Goal: Information Seeking & Learning: Learn about a topic

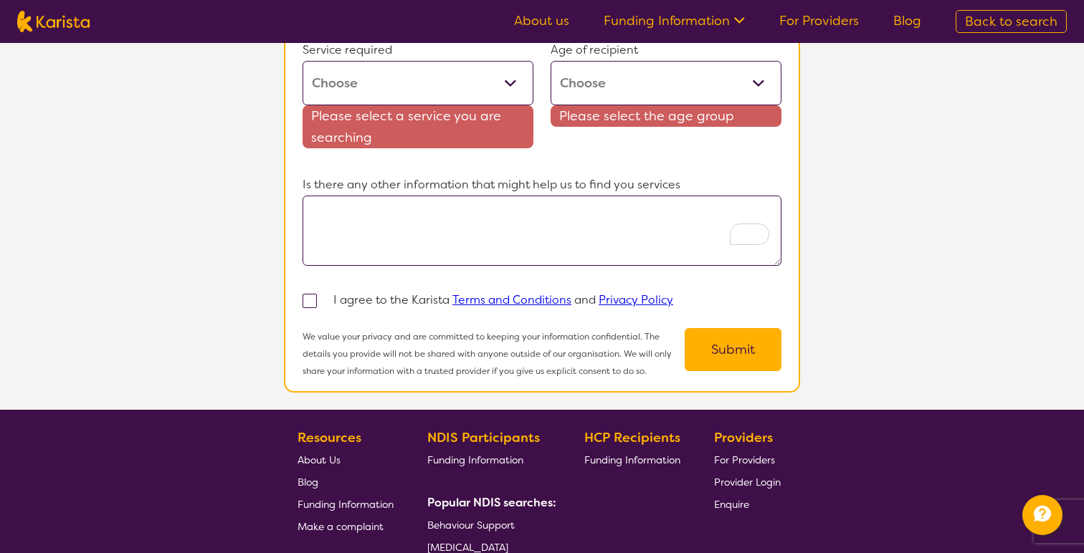
scroll to position [1536, 0]
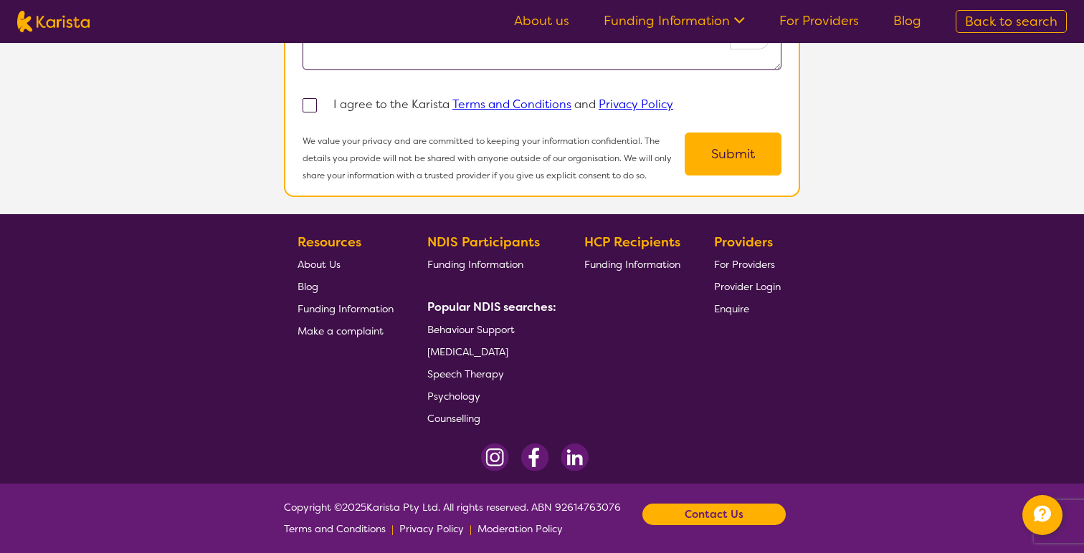
click at [77, 19] on img at bounding box center [53, 22] width 72 height 22
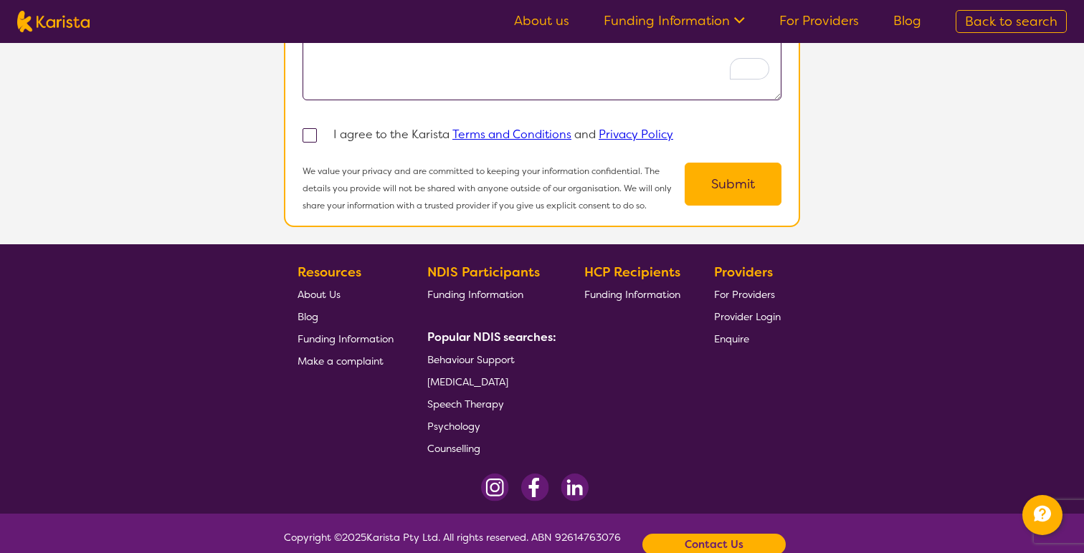
select select "Dietitian"
select select "AD"
select select "i-don-t-know"
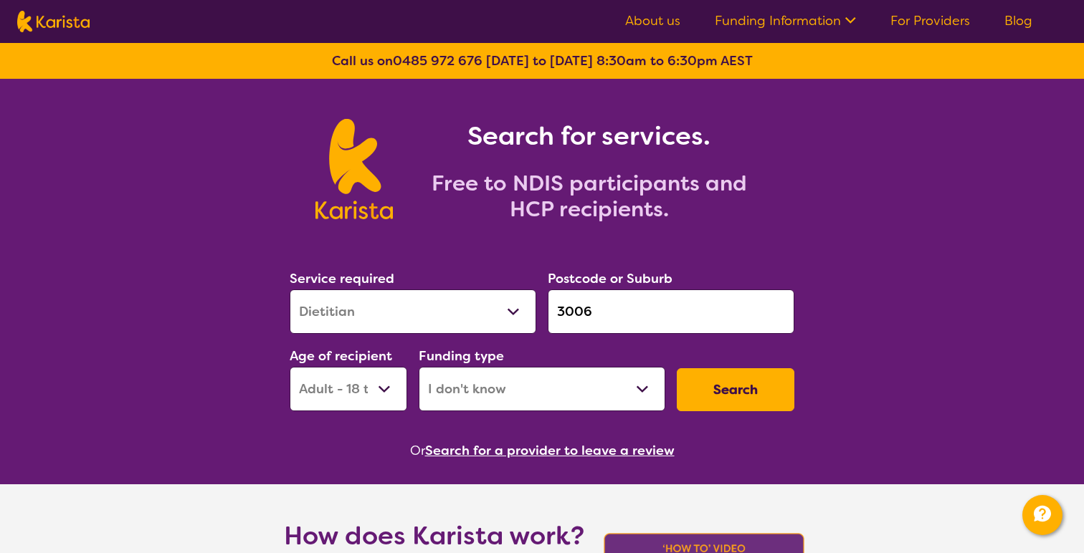
click at [389, 361] on label "Age of recipient" at bounding box center [341, 356] width 103 height 17
click at [389, 383] on select "Early Childhood - 0 to 9 Child - 10 to 11 Adolescent - 12 to 17 Adult - 18 to 6…" at bounding box center [349, 389] width 118 height 44
select select
click at [290, 367] on select "Early Childhood - 0 to 9 Child - 10 to 11 Adolescent - 12 to 17 Adult - 18 to 6…" at bounding box center [349, 389] width 118 height 44
click at [546, 391] on select "Home Care Package (HCP) National Disability Insurance Scheme (NDIS) I don't know" at bounding box center [542, 389] width 247 height 44
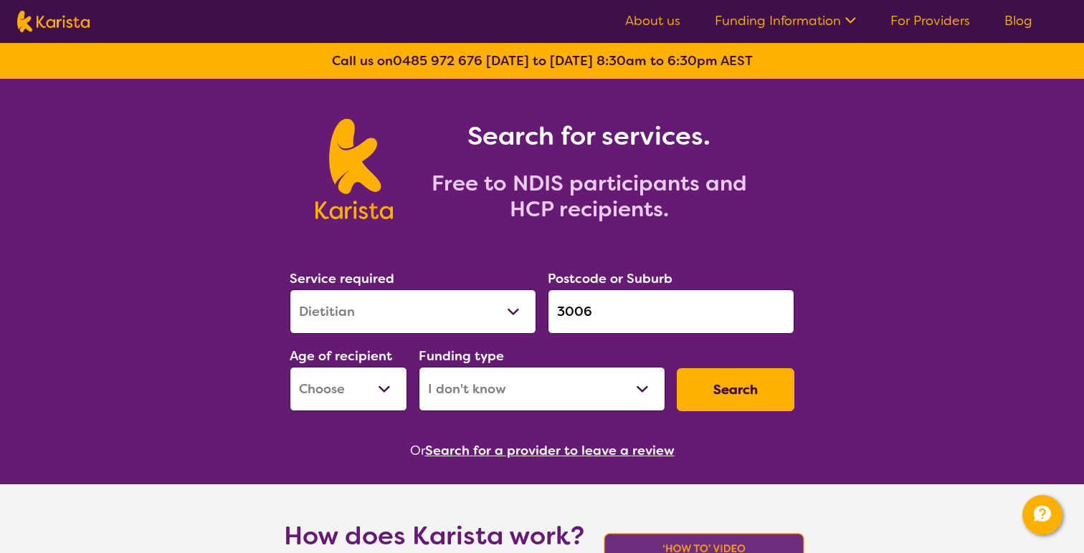
select select
click at [419, 367] on select "Home Care Package (HCP) National Disability Insurance Scheme (NDIS) I don't know" at bounding box center [542, 389] width 247 height 44
click at [722, 360] on div "Service required Allied Health Assistant Assessment (ADHD or Autism) Behaviour …" at bounding box center [542, 339] width 516 height 155
click at [704, 399] on button "Search" at bounding box center [736, 389] width 118 height 43
click at [394, 399] on select "Early Childhood - 0 to 9 Child - 10 to 11 Adolescent - 12 to 17 Adult - 18 to 6…" at bounding box center [349, 389] width 118 height 44
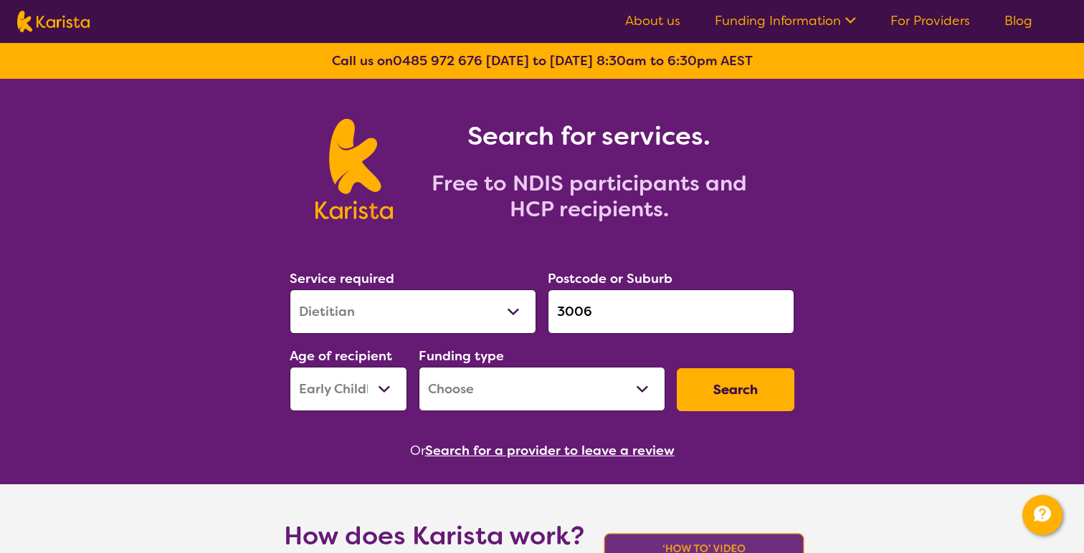
click at [290, 367] on select "Early Childhood - 0 to 9 Child - 10 to 11 Adolescent - 12 to 17 Adult - 18 to 6…" at bounding box center [349, 389] width 118 height 44
click at [735, 403] on button "Search" at bounding box center [736, 389] width 118 height 43
click at [381, 401] on select "Early Childhood - 0 to 9 Child - 10 to 11 Adolescent - 12 to 17 Adult - 18 to 6…" at bounding box center [349, 389] width 118 height 44
select select "CH"
click at [290, 367] on select "Early Childhood - 0 to 9 Child - 10 to 11 Adolescent - 12 to 17 Adult - 18 to 6…" at bounding box center [349, 389] width 118 height 44
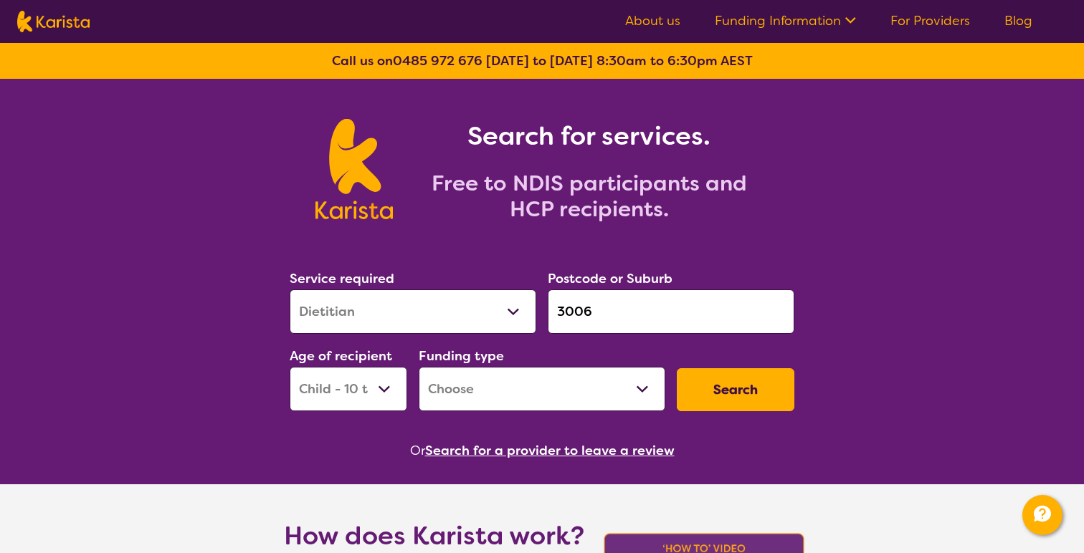
click at [605, 395] on select "Home Care Package (HCP) National Disability Insurance Scheme (NDIS) I don't know" at bounding box center [542, 389] width 247 height 44
select select "HCP"
click at [419, 367] on select "Home Care Package (HCP) National Disability Insurance Scheme (NDIS) I don't know" at bounding box center [542, 389] width 247 height 44
click at [772, 393] on button "Search" at bounding box center [736, 389] width 118 height 43
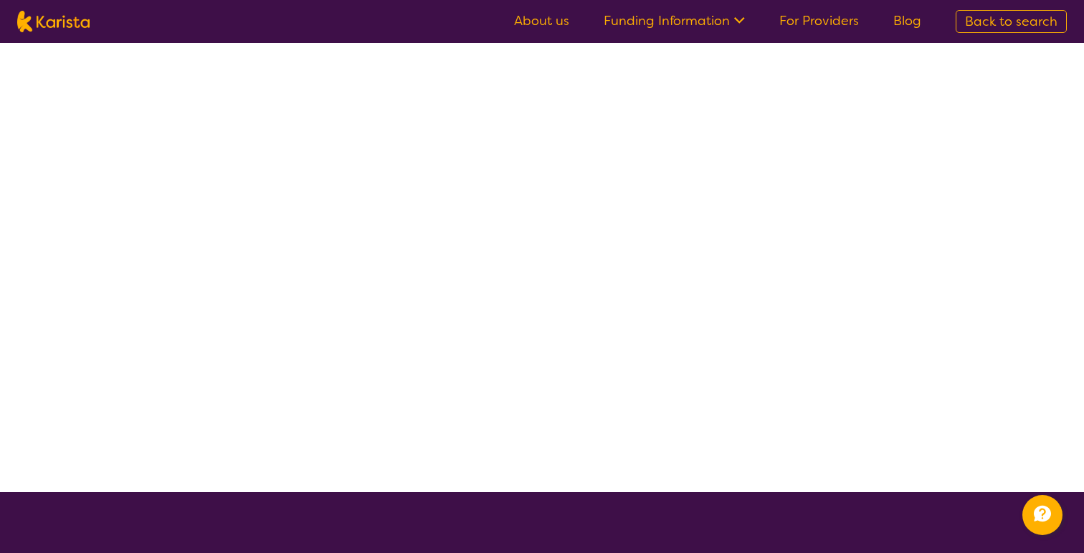
select select "HCP"
select select "Dietitian"
select select "CH"
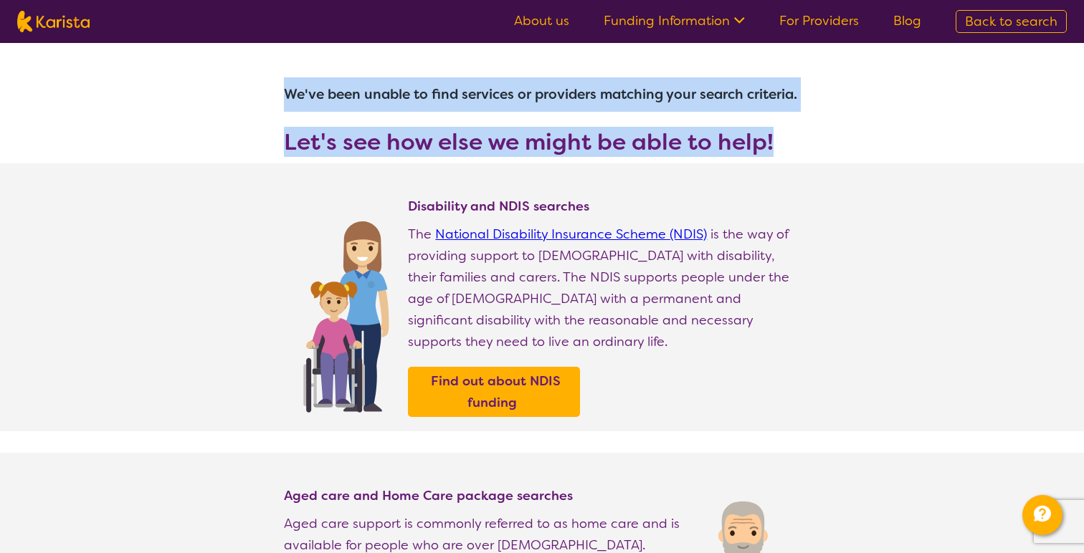
drag, startPoint x: 281, startPoint y: 93, endPoint x: 785, endPoint y: 147, distance: 506.8
click at [785, 147] on section "We've been unable to find services or providers matching your search criteria. …" at bounding box center [542, 103] width 550 height 120
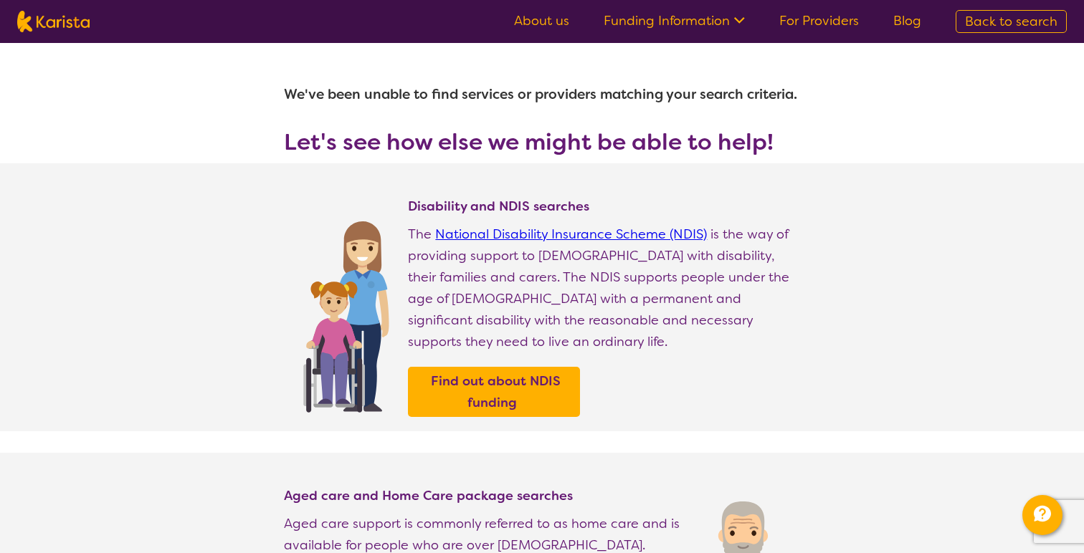
click at [556, 186] on section "Disability and NDIS searches The National Disability Insurance Scheme (NDIS) is…" at bounding box center [542, 297] width 550 height 268
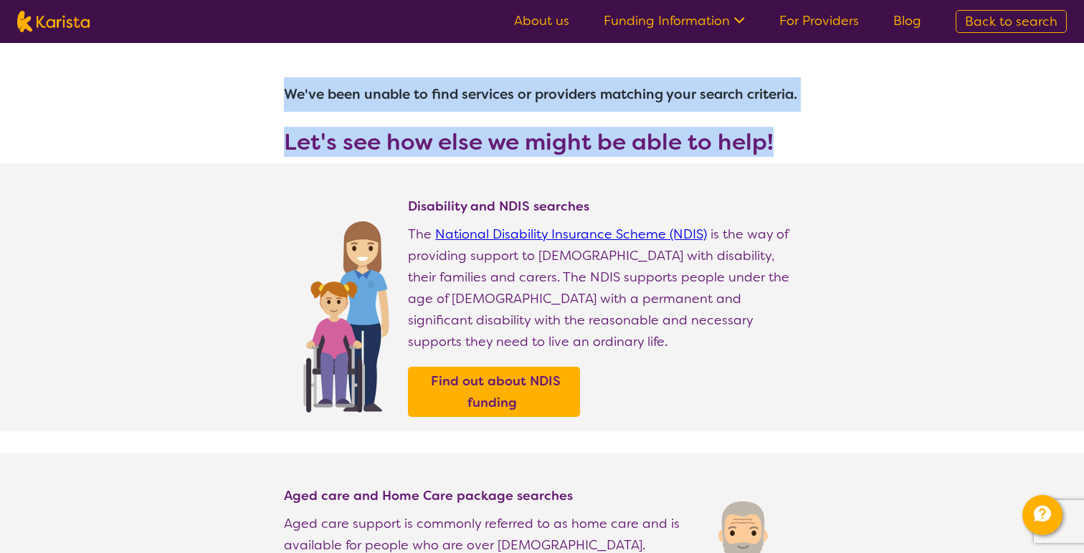
drag, startPoint x: 277, startPoint y: 92, endPoint x: 785, endPoint y: 148, distance: 511.4
click at [785, 148] on section "We've been unable to find services or providers matching your search criteria. …" at bounding box center [542, 103] width 550 height 120
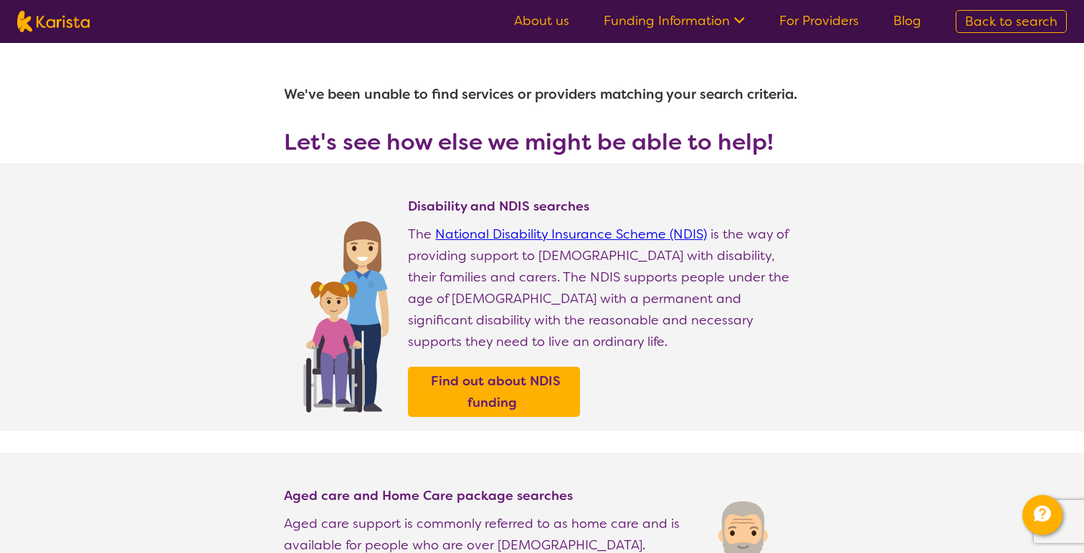
select select "Dietitian"
select select "CH"
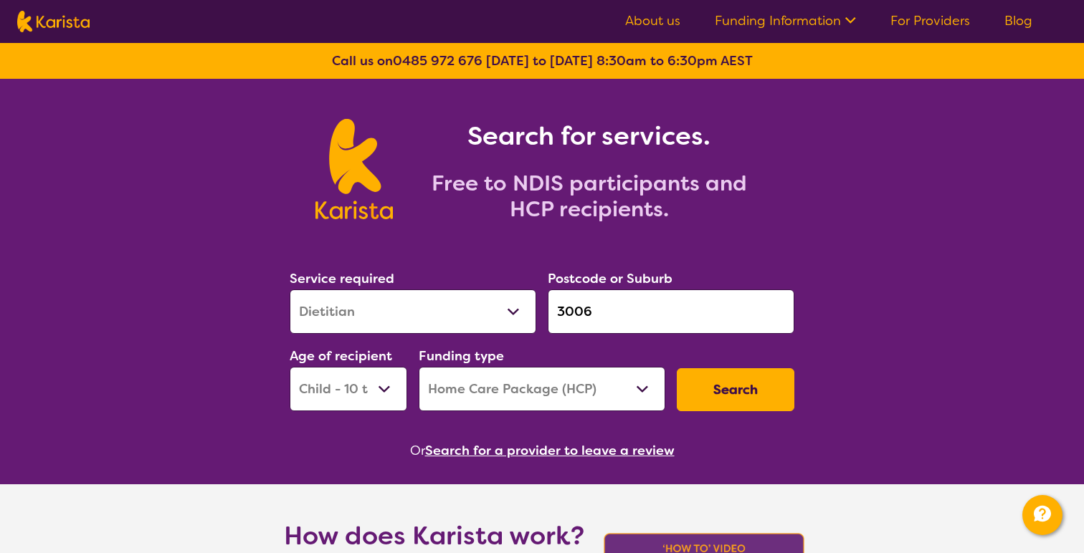
click at [507, 378] on select "Home Care Package (HCP) National Disability Insurance Scheme (NDIS) I don't know" at bounding box center [542, 389] width 247 height 44
select select "NDIS"
click at [419, 367] on select "Home Care Package (HCP) National Disability Insurance Scheme (NDIS) I don't know" at bounding box center [542, 389] width 247 height 44
click at [589, 320] on input "3006" at bounding box center [671, 312] width 247 height 44
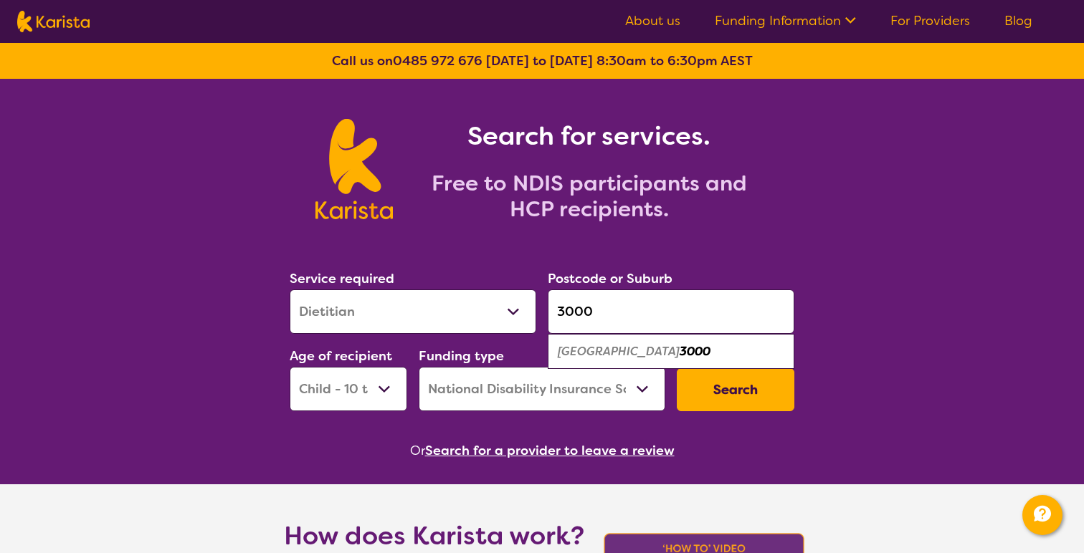
type input "3000"
click at [657, 345] on div "Melbourne 3000" at bounding box center [671, 351] width 232 height 27
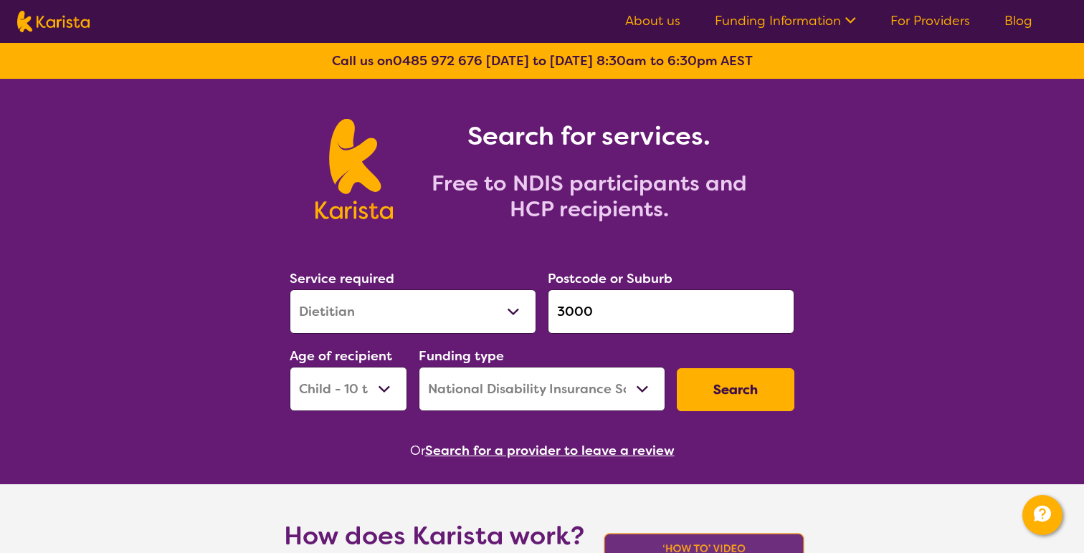
click at [708, 390] on button "Search" at bounding box center [736, 389] width 118 height 43
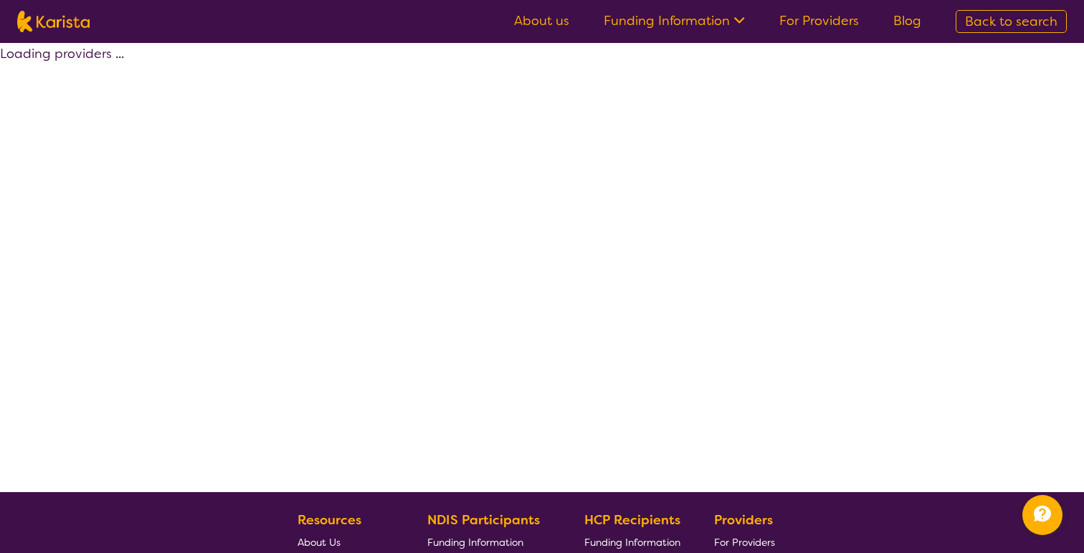
select select "by_score"
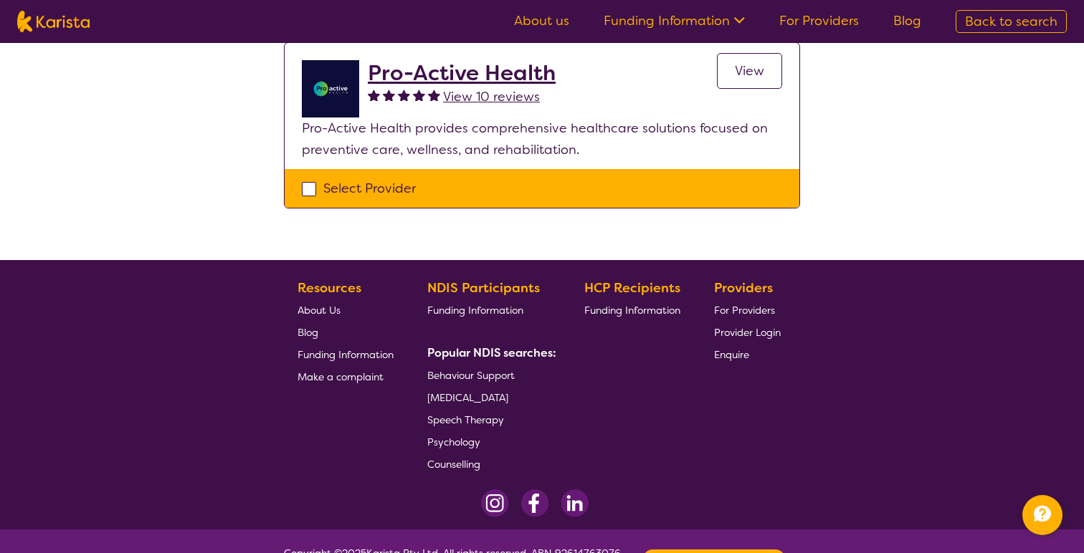
scroll to position [609, 0]
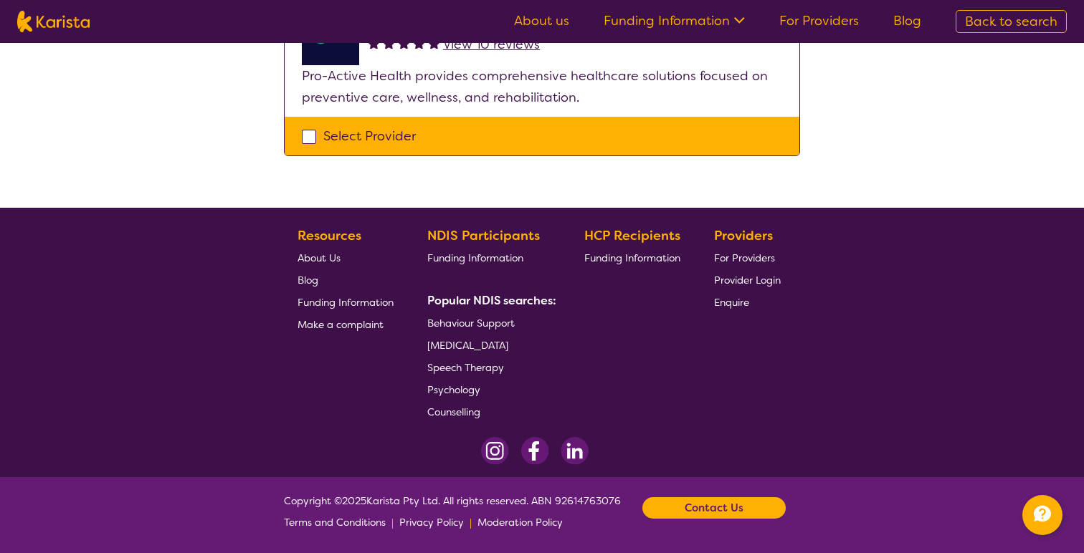
select select "Dietitian"
select select "CH"
select select "NDIS"
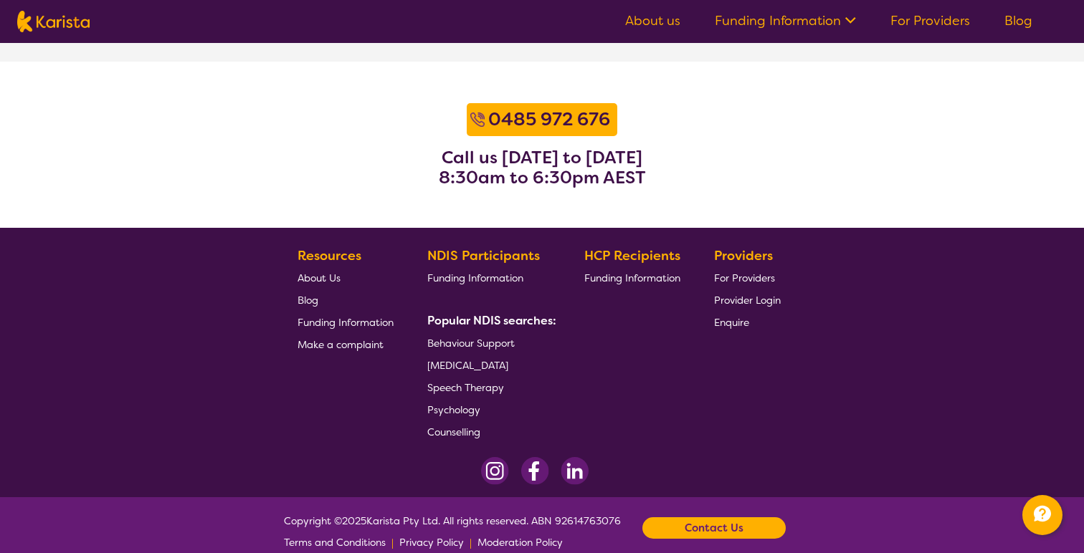
scroll to position [1851, 0]
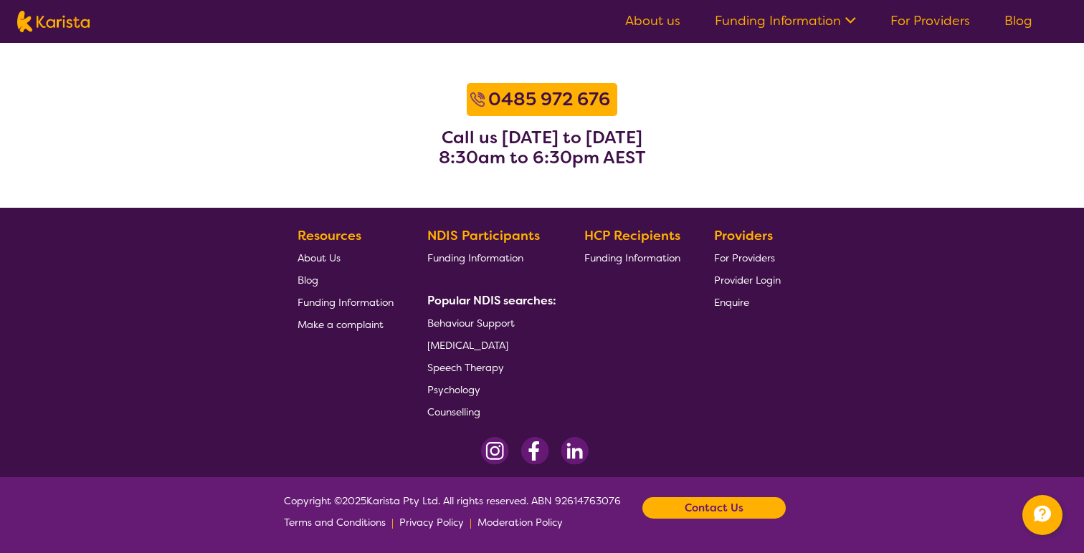
click at [699, 510] on b "Contact Us" at bounding box center [714, 508] width 59 height 22
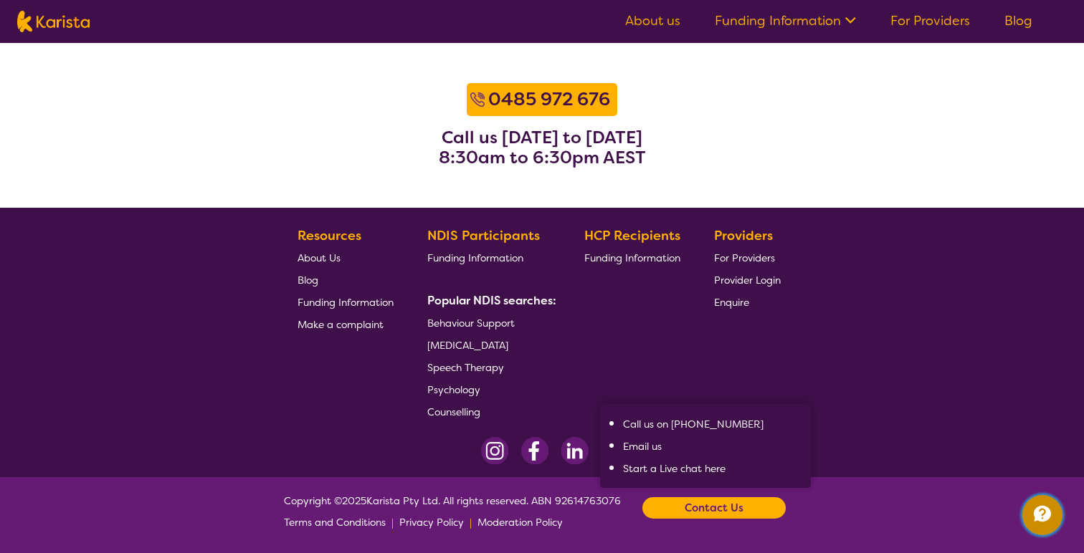
click at [1046, 525] on icon "Channel Menu" at bounding box center [1042, 514] width 29 height 29
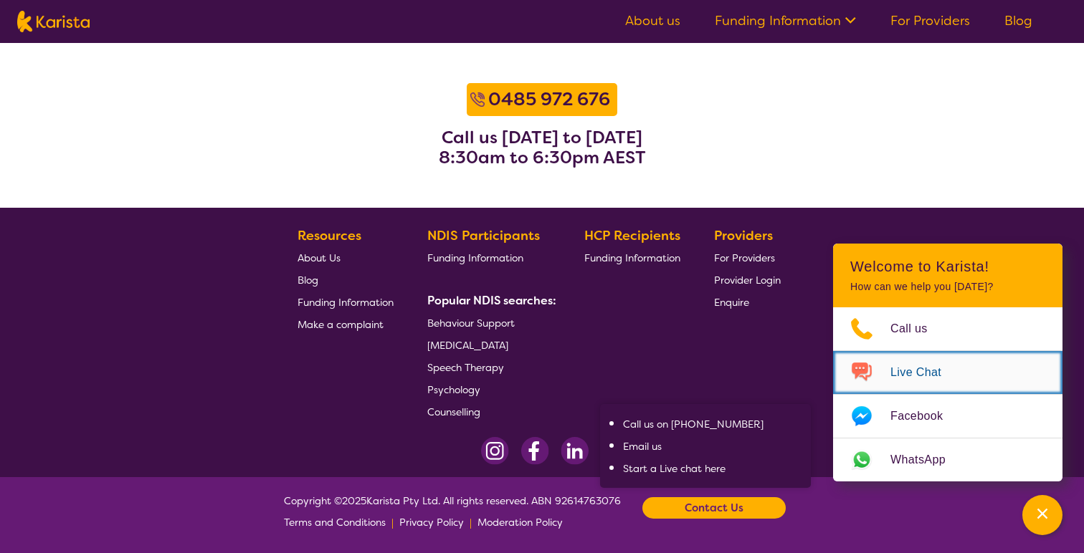
click at [950, 380] on span "Live Chat" at bounding box center [924, 373] width 68 height 22
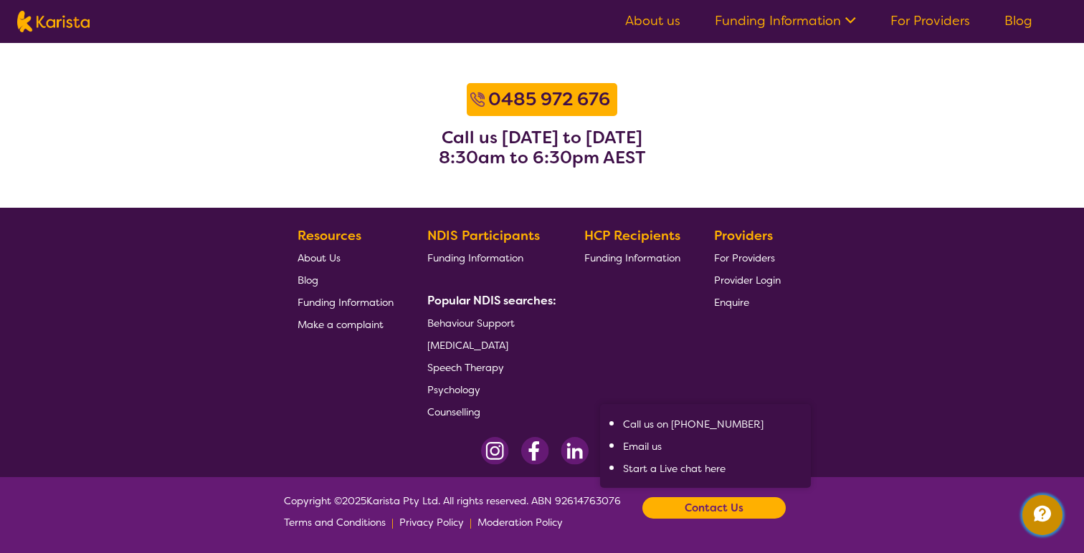
click at [1044, 519] on icon "Channel Menu" at bounding box center [1042, 514] width 17 height 16
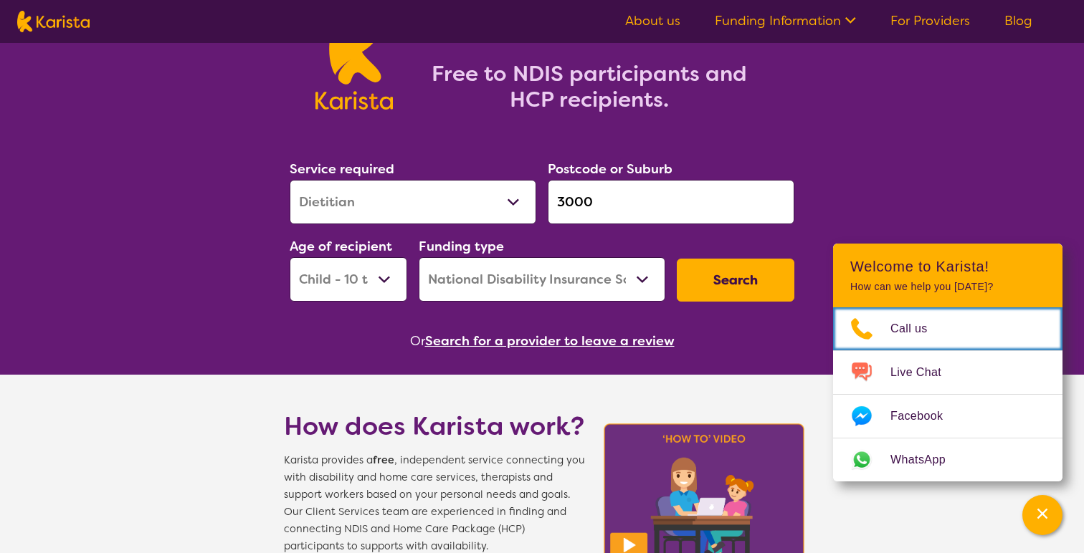
scroll to position [81, 0]
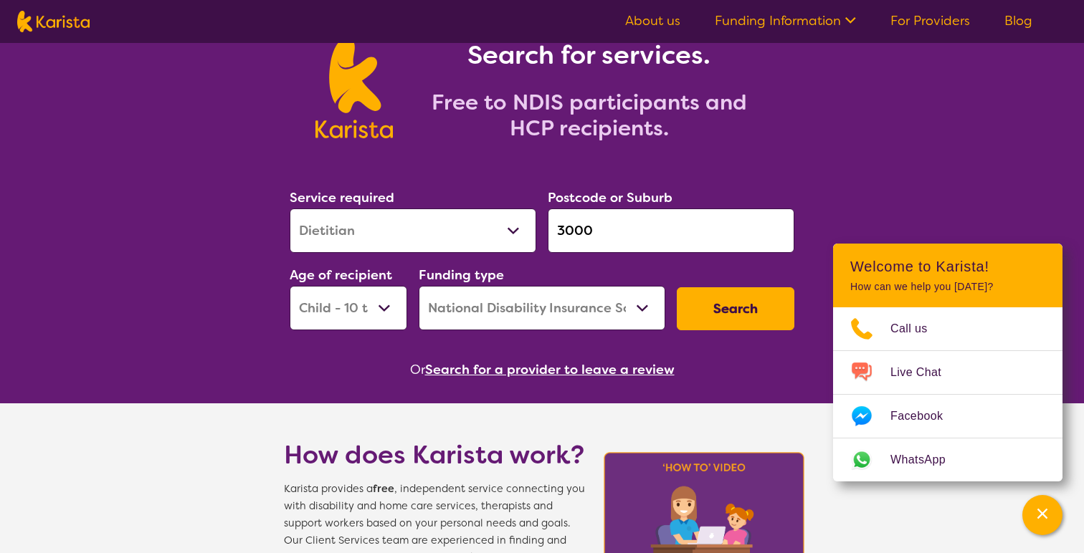
click at [899, 24] on link "For Providers" at bounding box center [930, 20] width 80 height 17
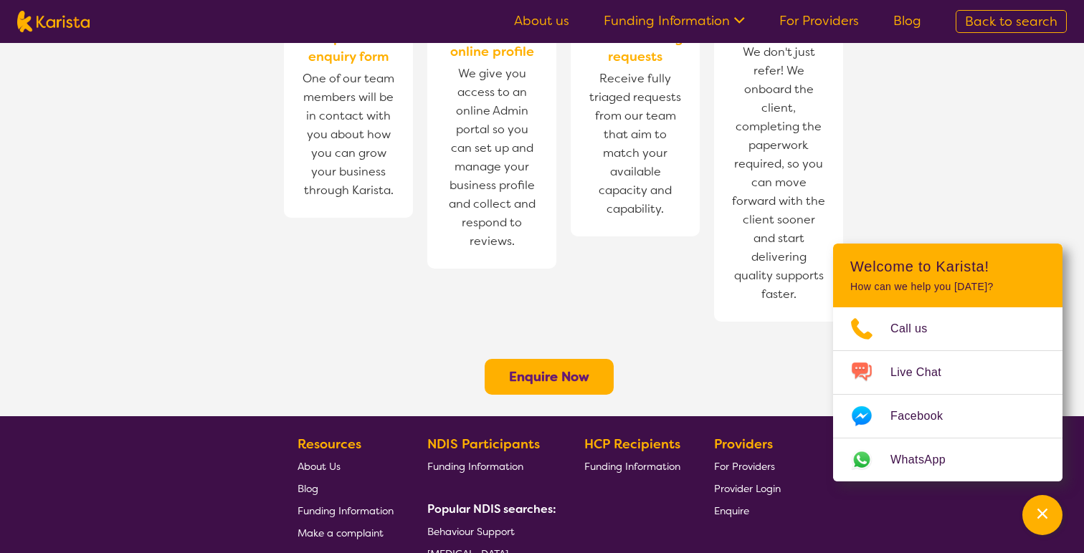
scroll to position [1120, 0]
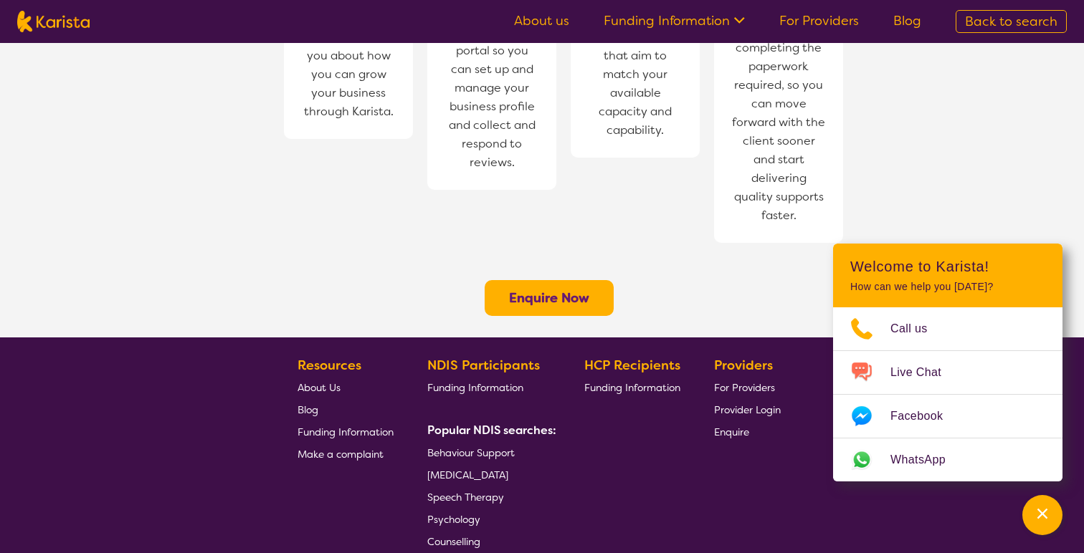
click at [537, 280] on button "Enquire Now" at bounding box center [549, 298] width 129 height 36
click at [570, 290] on b "Enquire Now" at bounding box center [549, 298] width 80 height 17
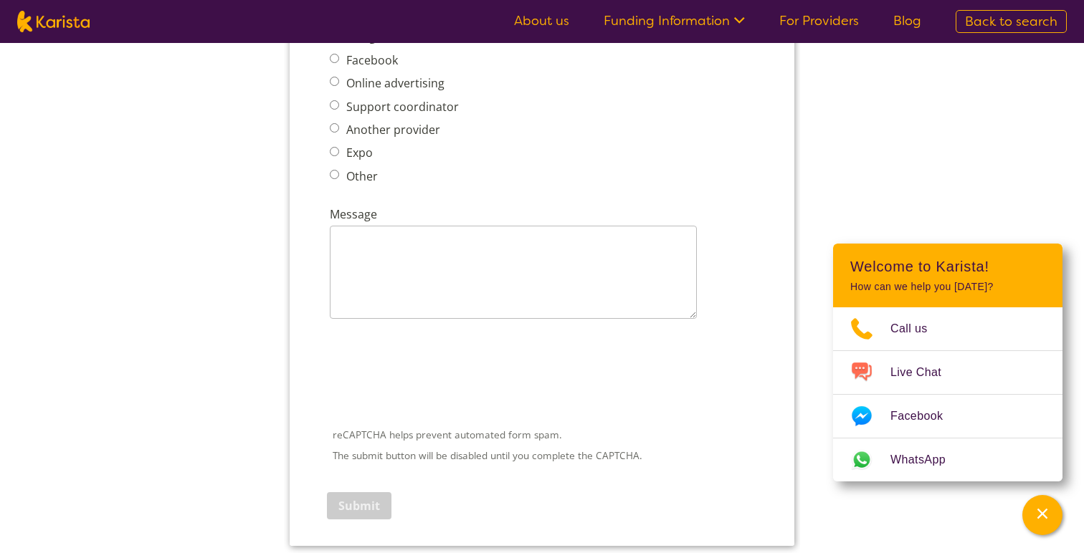
scroll to position [1819, 0]
click at [53, 23] on img at bounding box center [53, 22] width 72 height 22
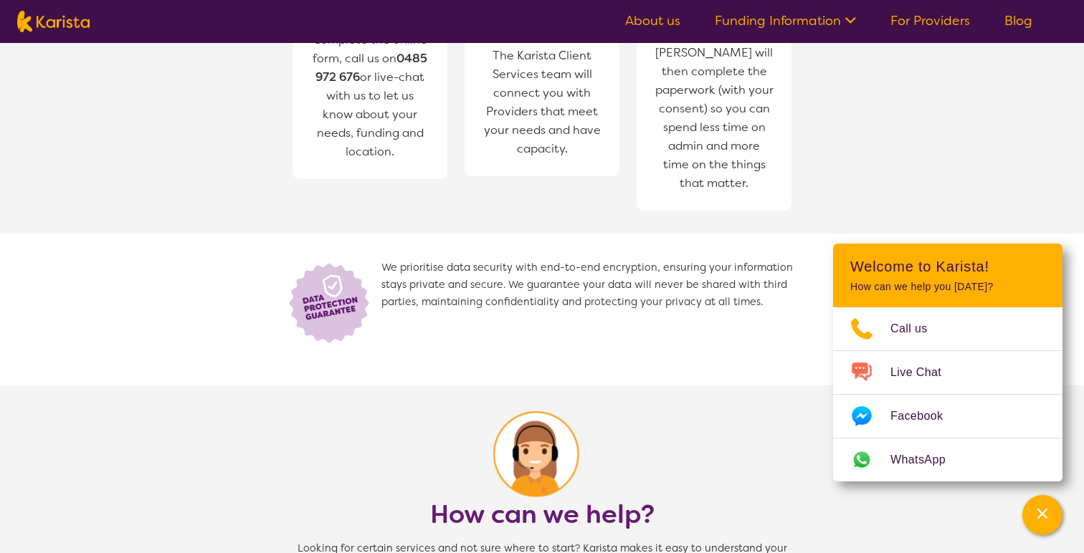
select select "Dietitian"
select select "CH"
select select "NDIS"
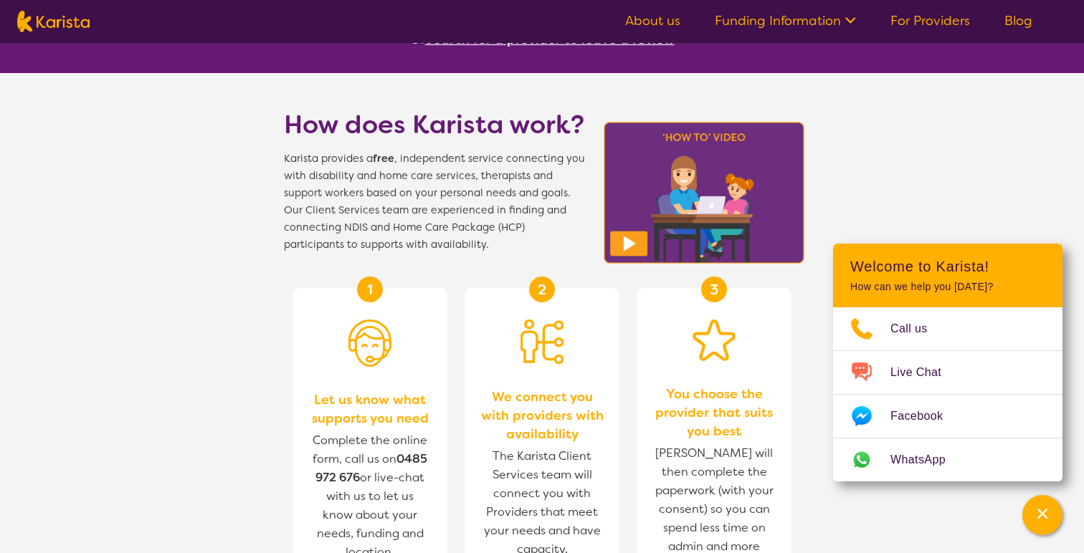
scroll to position [419, 0]
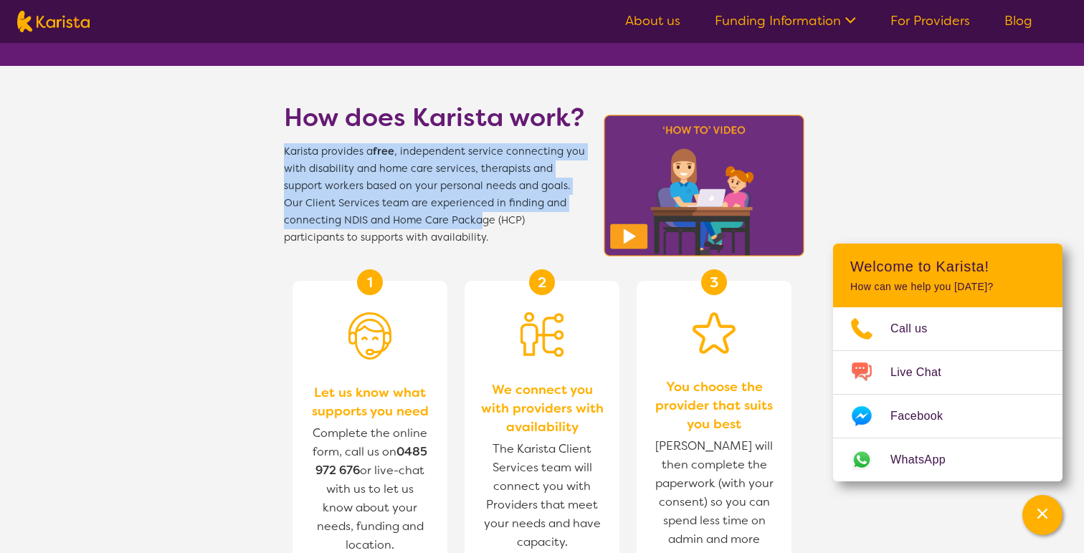
drag, startPoint x: 282, startPoint y: 153, endPoint x: 477, endPoint y: 219, distance: 205.8
click at [478, 219] on section "How does Karista work? Karista provides a free , independent service connecting…" at bounding box center [542, 156] width 550 height 181
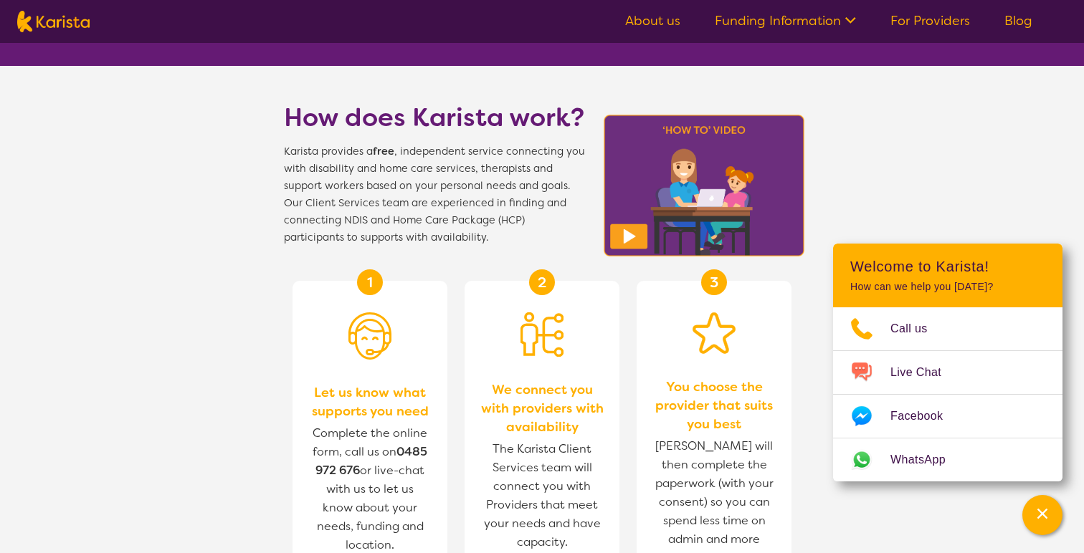
click at [490, 245] on span "Karista provides a free , independent service connecting you with disability an…" at bounding box center [434, 194] width 301 height 103
click at [467, 167] on span "Karista provides a free , independent service connecting you with disability an…" at bounding box center [434, 194] width 301 height 103
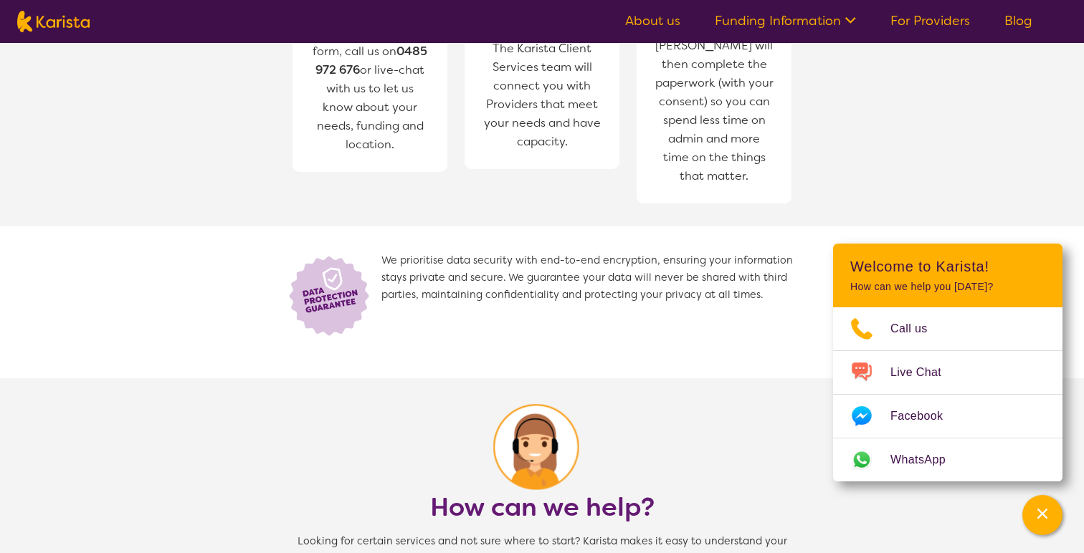
scroll to position [802, 0]
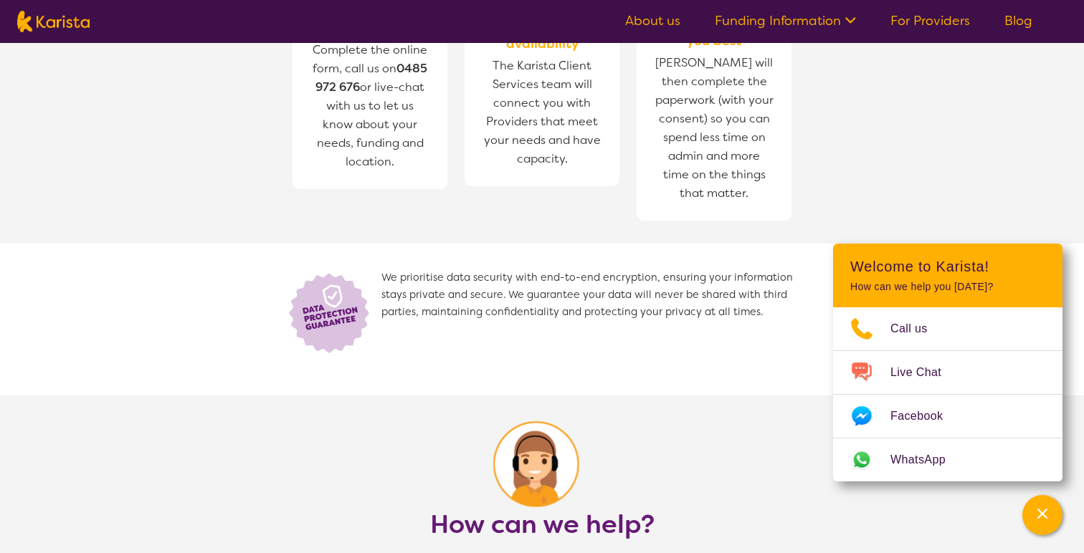
click at [571, 278] on span "We prioritise data security with end-to-end encryption, ensuring your informati…" at bounding box center [590, 313] width 419 height 86
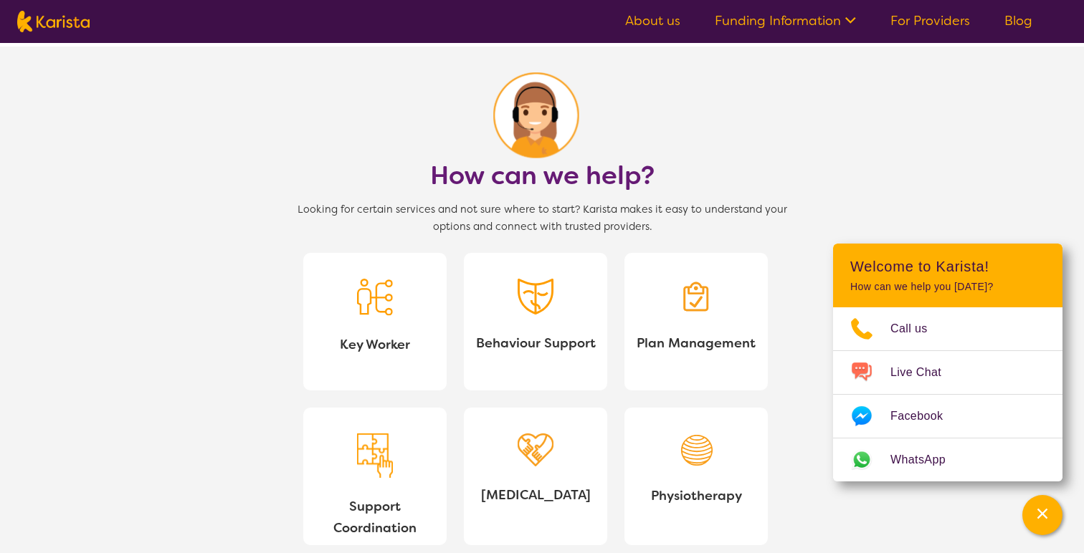
scroll to position [1158, 0]
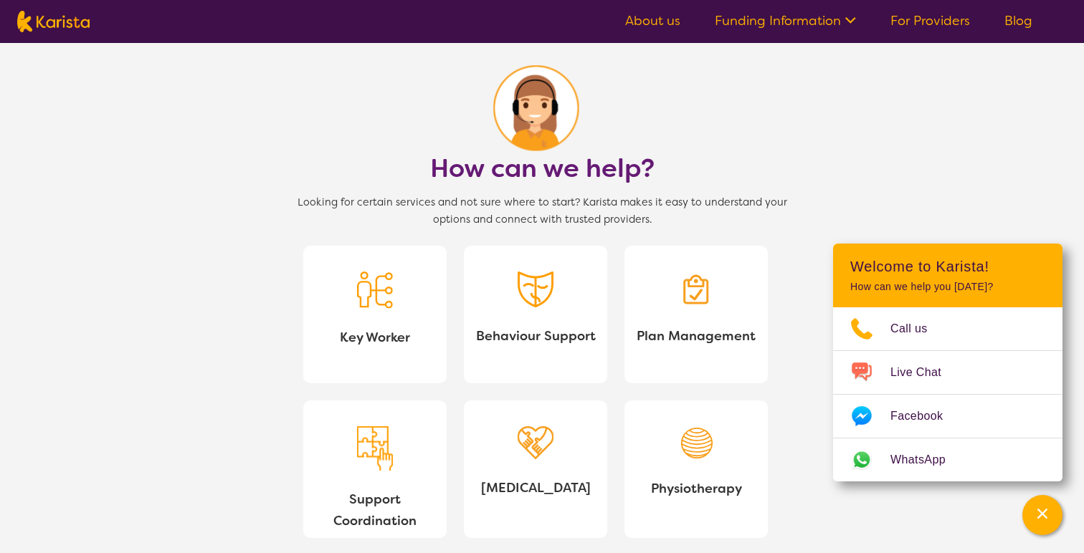
click at [493, 214] on span "Looking for certain services and not sure where to start? Karista makes it easy…" at bounding box center [542, 211] width 516 height 34
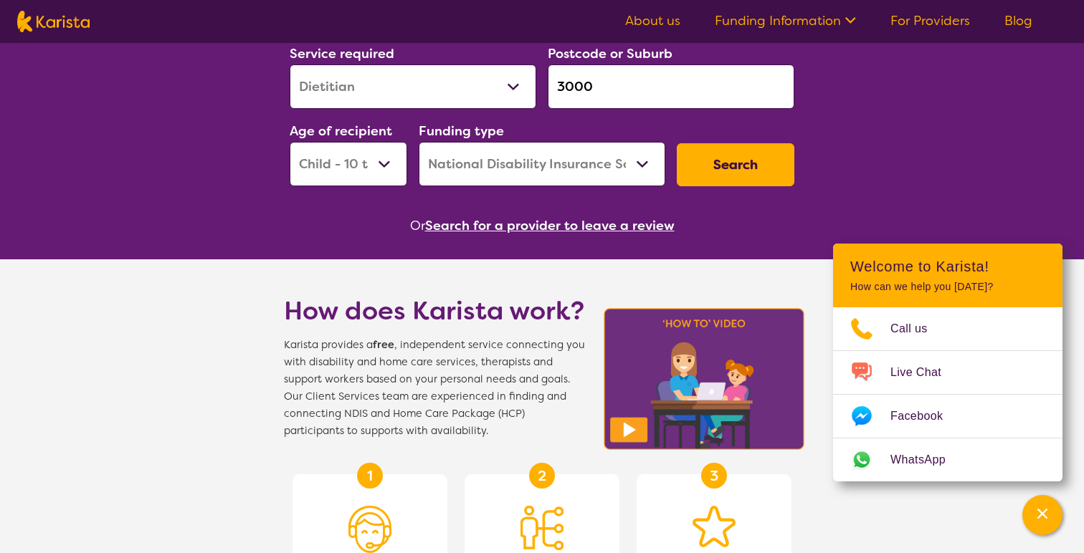
scroll to position [199, 0]
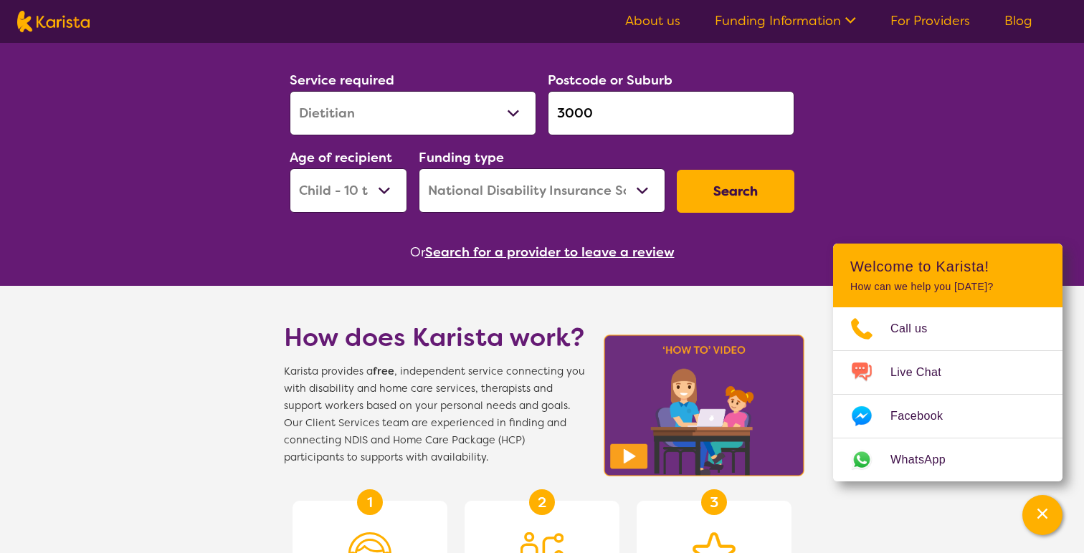
click at [726, 192] on button "Search" at bounding box center [736, 191] width 118 height 43
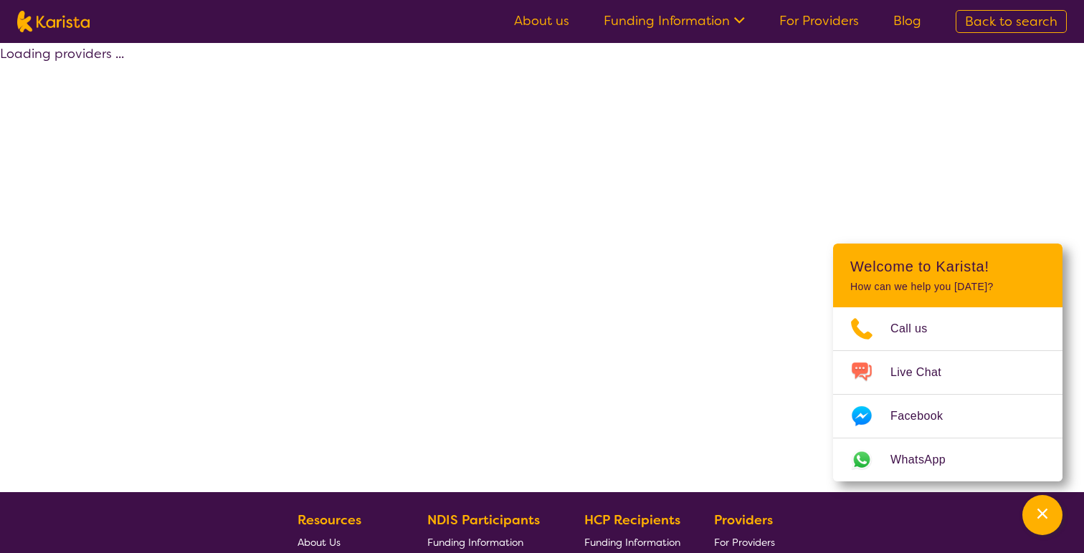
select select "by_score"
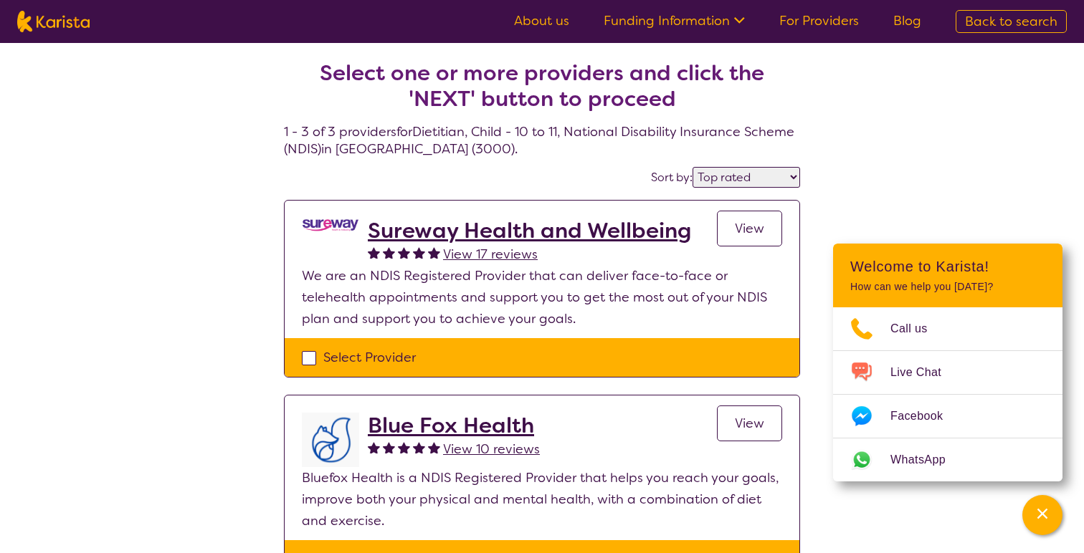
select select "Dietitian"
select select "CH"
select select "NDIS"
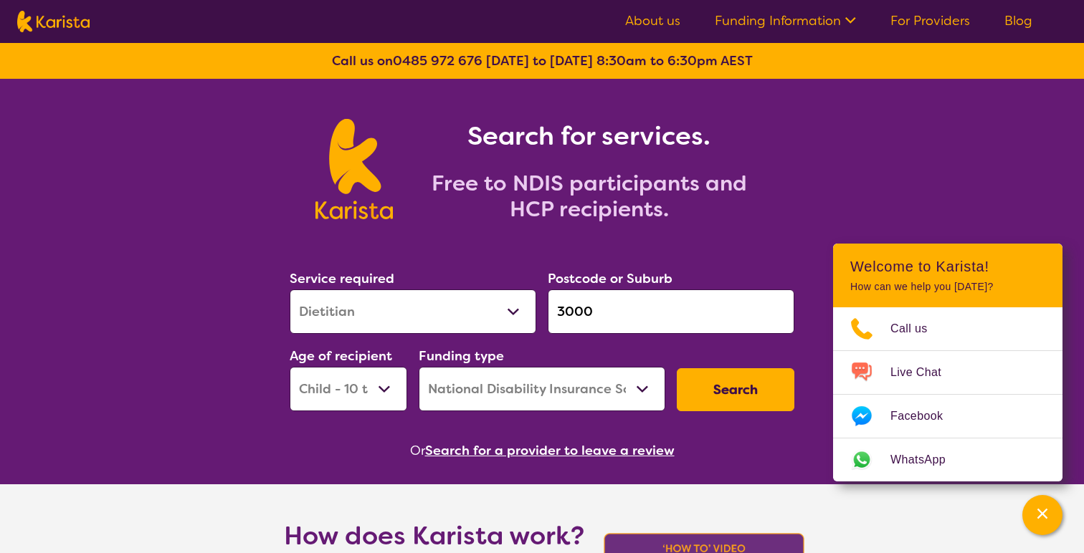
click at [595, 315] on input "3000" at bounding box center [671, 312] width 247 height 44
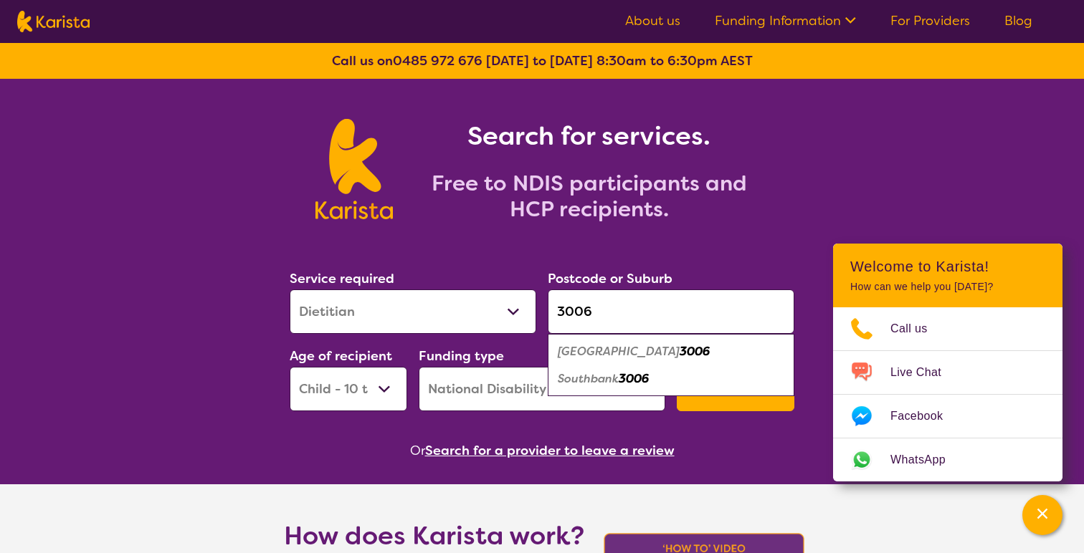
type input "3006"
click at [606, 345] on em "[GEOGRAPHIC_DATA]" at bounding box center [619, 351] width 122 height 15
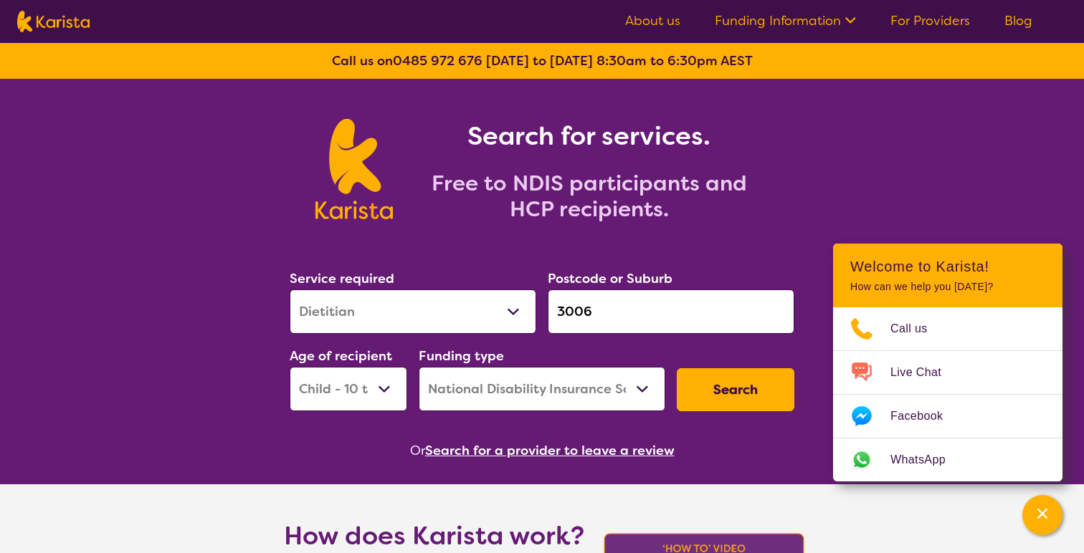
click at [712, 383] on button "Search" at bounding box center [736, 389] width 118 height 43
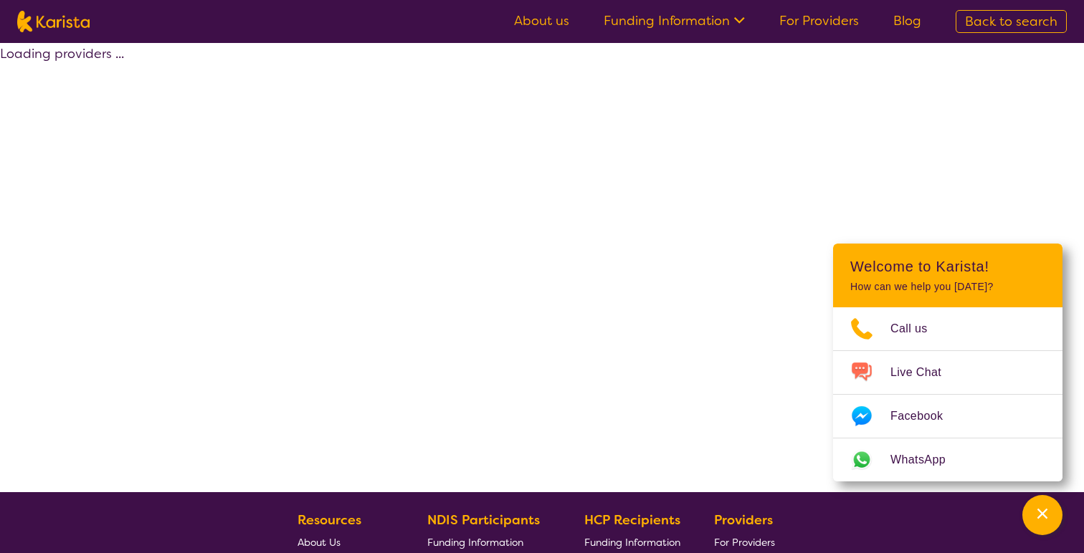
select select "by_score"
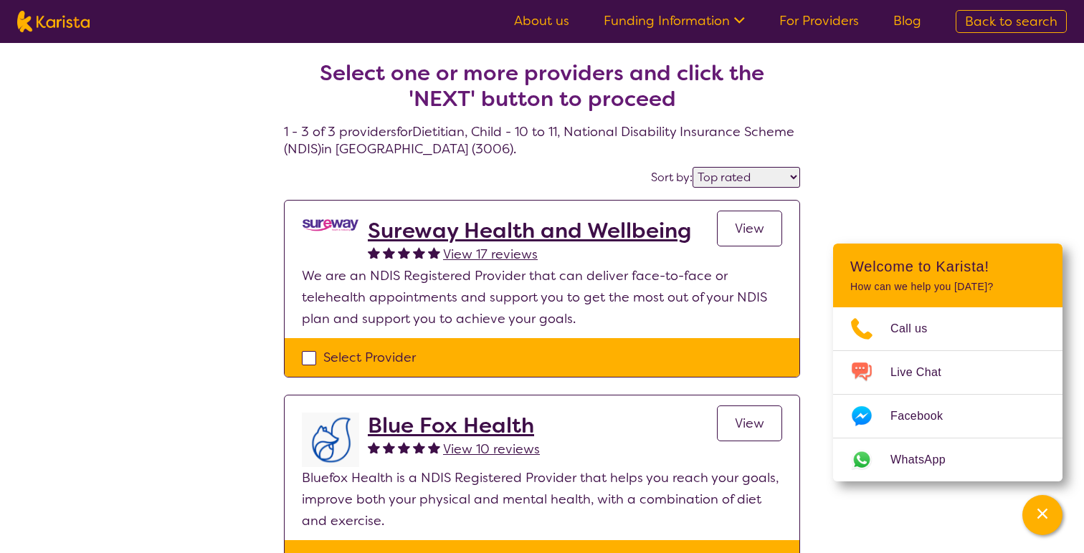
select select "Dietitian"
select select "CH"
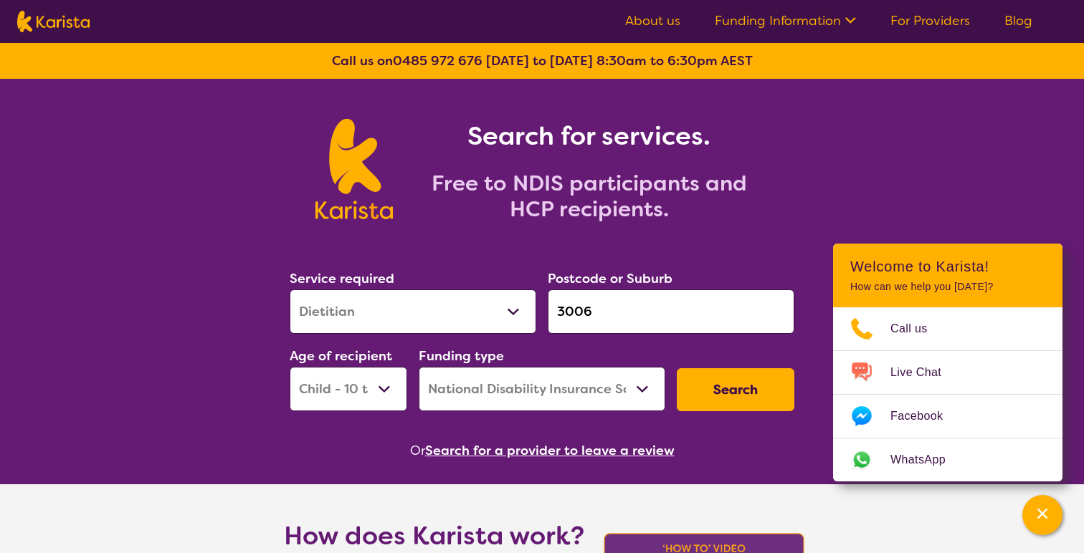
click at [554, 389] on select "Home Care Package (HCP) National Disability Insurance Scheme (NDIS) I don't know" at bounding box center [542, 389] width 247 height 44
select select "i-don-t-know"
click at [419, 367] on select "Home Care Package (HCP) National Disability Insurance Scheme (NDIS) I don't know" at bounding box center [542, 389] width 247 height 44
click at [715, 381] on button "Search" at bounding box center [736, 389] width 118 height 43
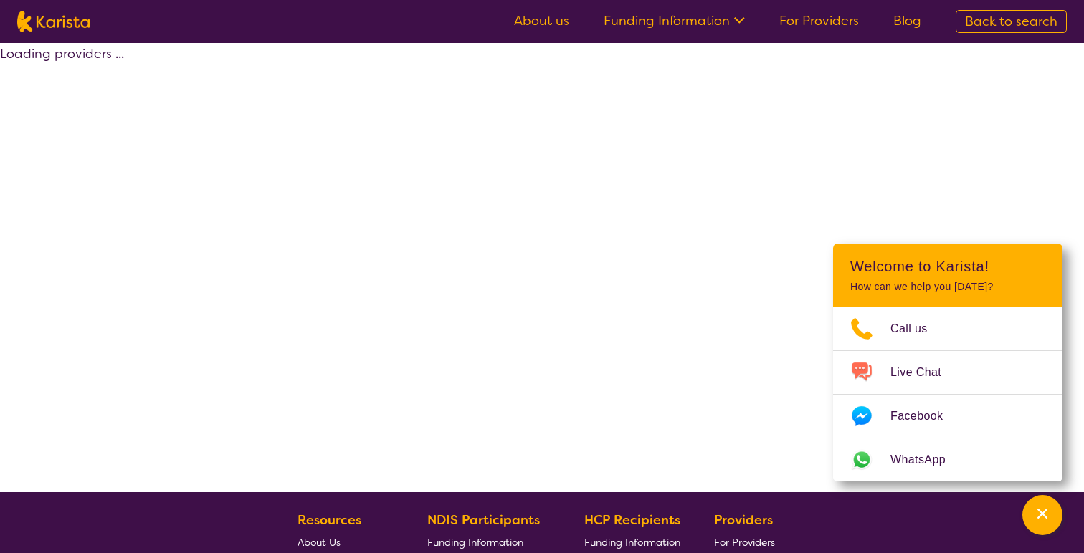
select select "Dietitian"
select select "CH"
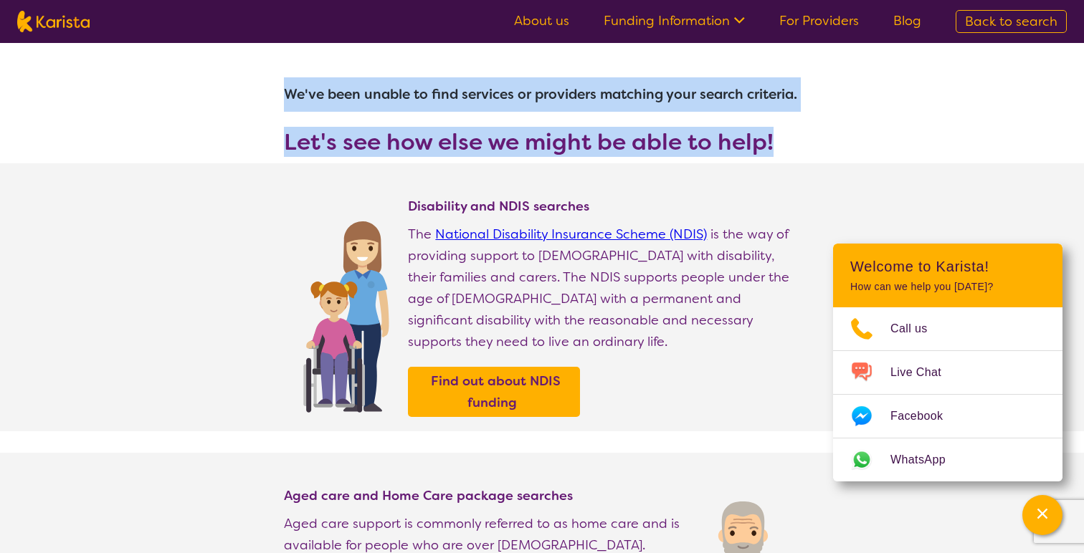
drag, startPoint x: 280, startPoint y: 92, endPoint x: 833, endPoint y: 141, distance: 554.9
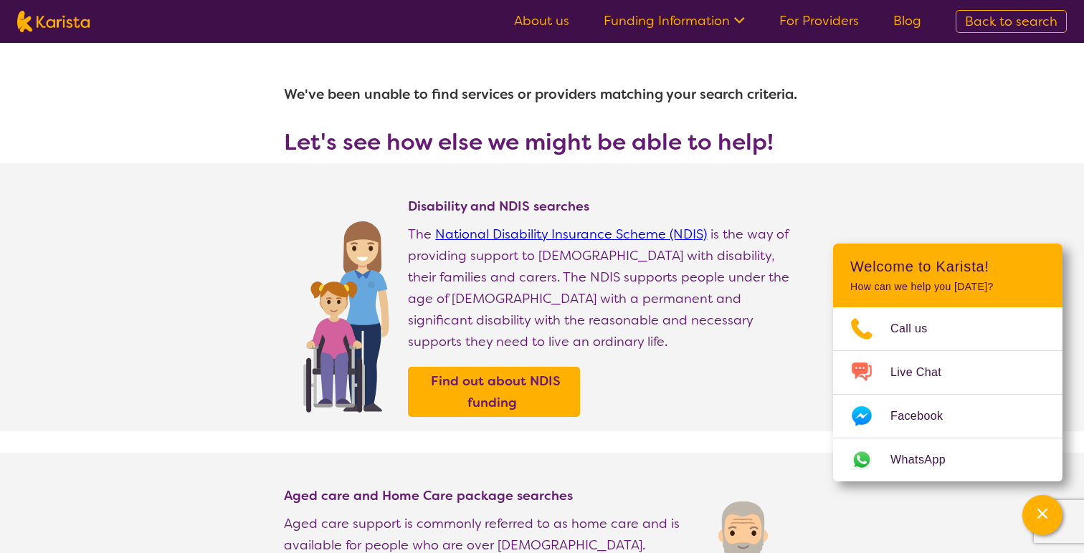
click at [325, 165] on section "Disability and NDIS searches The National Disability Insurance Scheme (NDIS) is…" at bounding box center [542, 297] width 550 height 268
click at [698, 31] on ul "About us Funding Information NDIS - National Disability Insurance Scheme HCP - …" at bounding box center [718, 21] width 442 height 23
click at [725, 25] on link "Funding Information" at bounding box center [674, 20] width 141 height 17
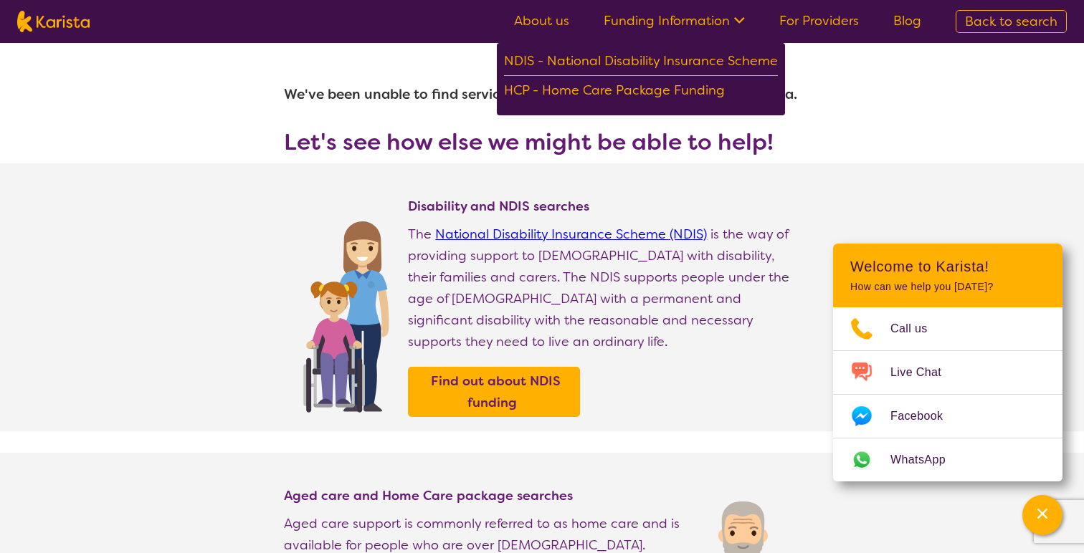
click at [725, 25] on link "Funding Information" at bounding box center [674, 20] width 141 height 17
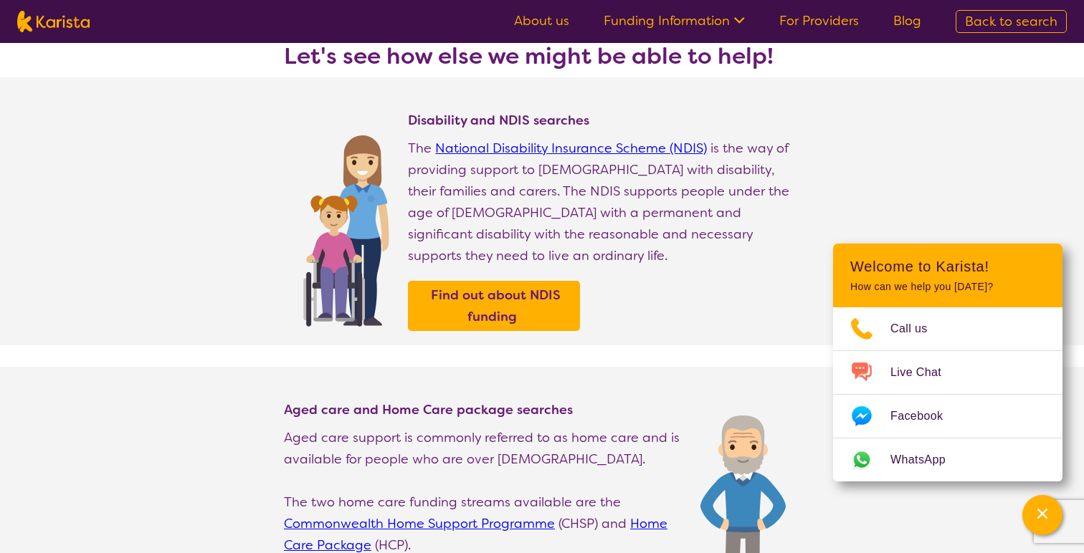
scroll to position [69, 0]
